Goal: Task Accomplishment & Management: Manage account settings

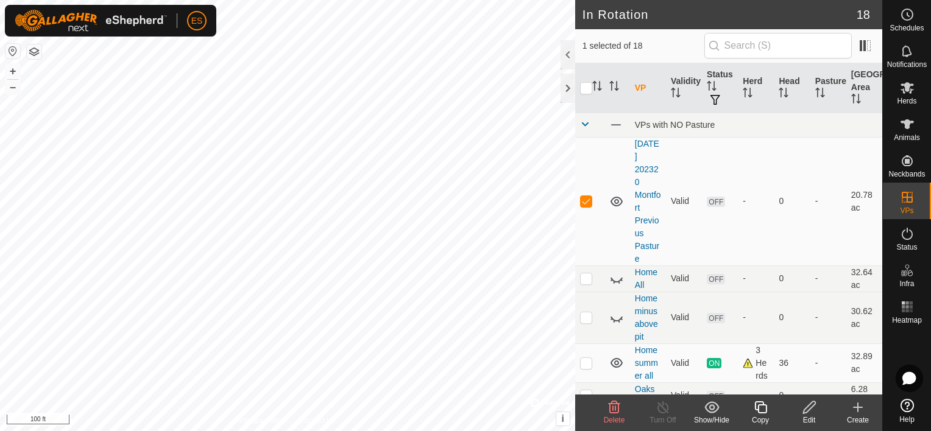
click at [808, 414] on icon at bounding box center [809, 407] width 15 height 15
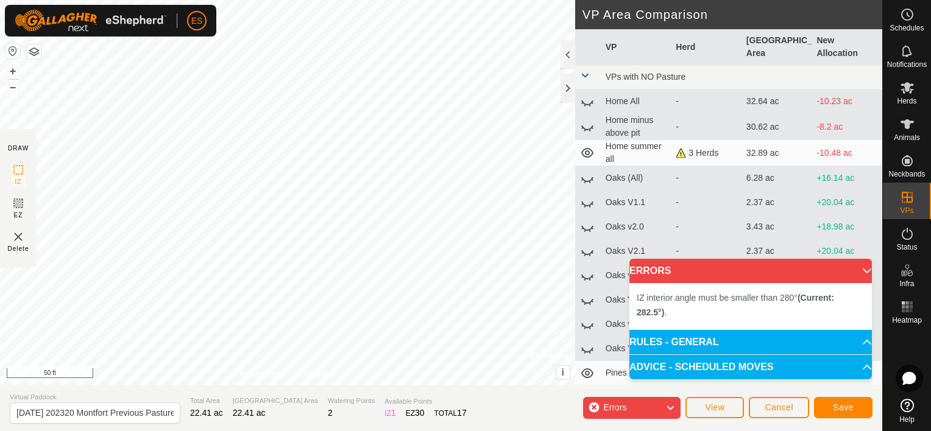
click at [419, 152] on div "IZ interior angle must be smaller than 280° (Current: 282.5°) . + – ⇧ i © Mapbo…" at bounding box center [287, 192] width 575 height 385
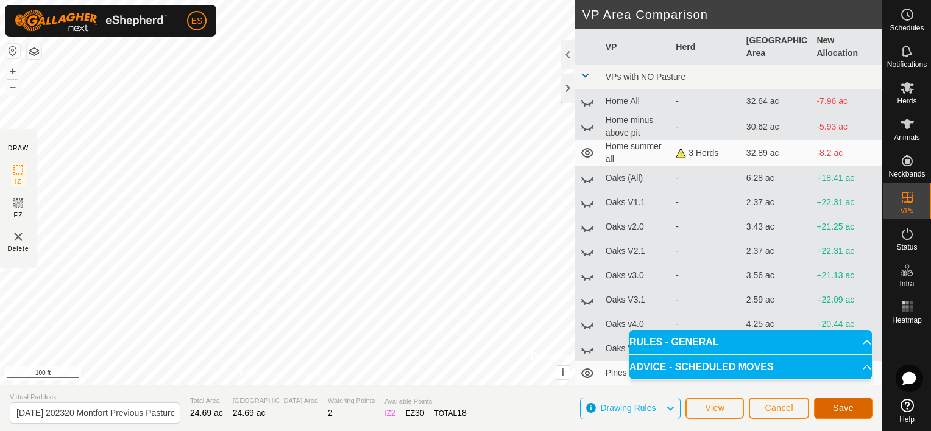
click at [833, 409] on button "Save" at bounding box center [843, 408] width 58 height 21
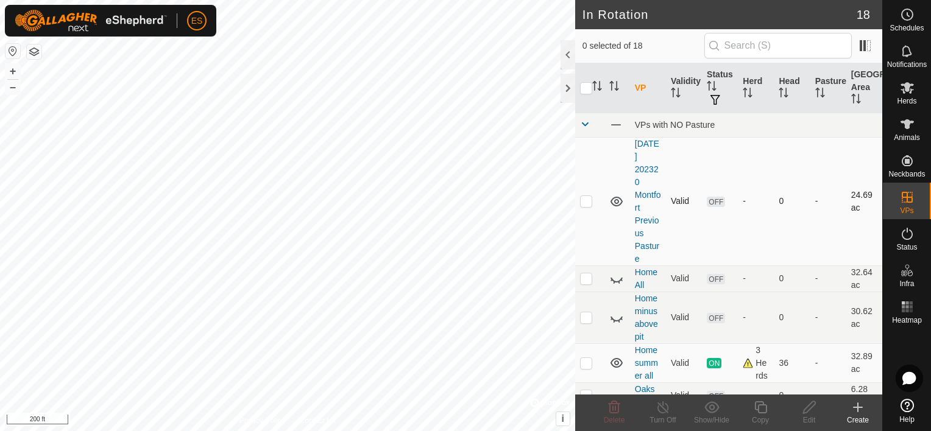
checkbox input "true"
click at [806, 409] on icon at bounding box center [809, 407] width 15 height 15
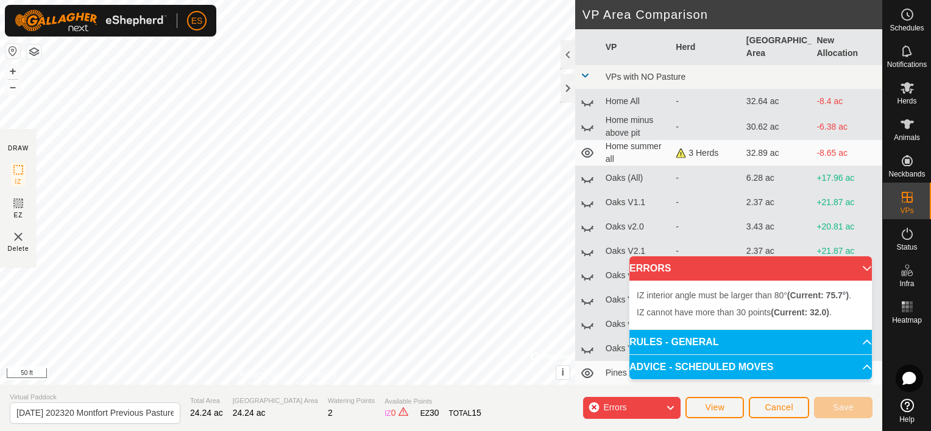
click at [433, 287] on div "IZ interior angle must be larger than 80° (Current: 75.7°) . + – ⇧ i © Mapbox ,…" at bounding box center [287, 192] width 575 height 385
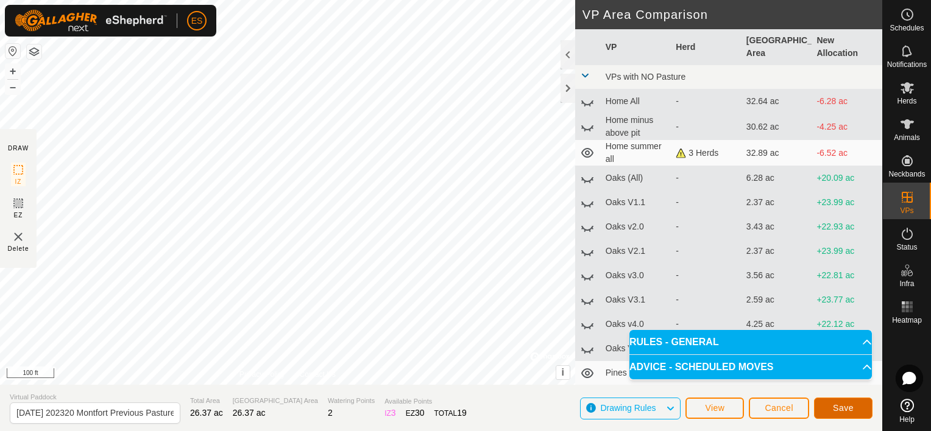
click at [838, 406] on span "Save" at bounding box center [843, 408] width 21 height 10
